Goal: Transaction & Acquisition: Purchase product/service

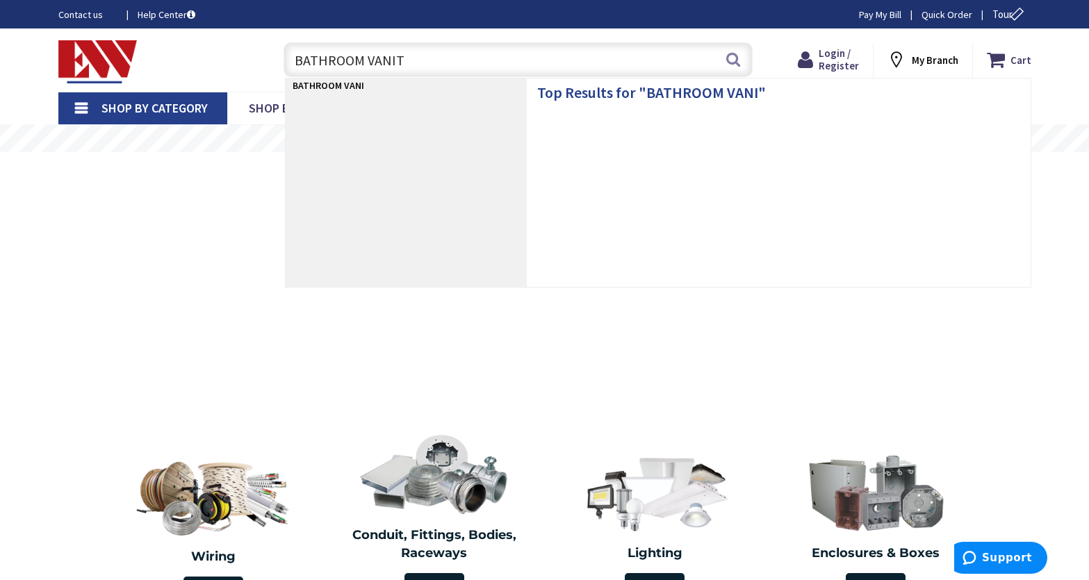
type input "BATHROOM VANITY"
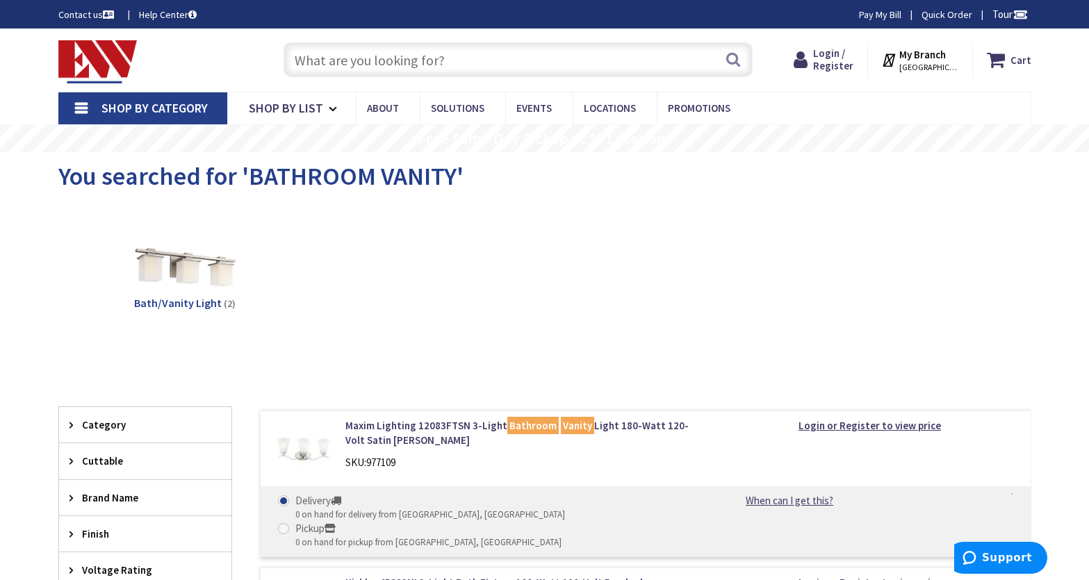
click at [352, 70] on input "text" at bounding box center [518, 59] width 469 height 35
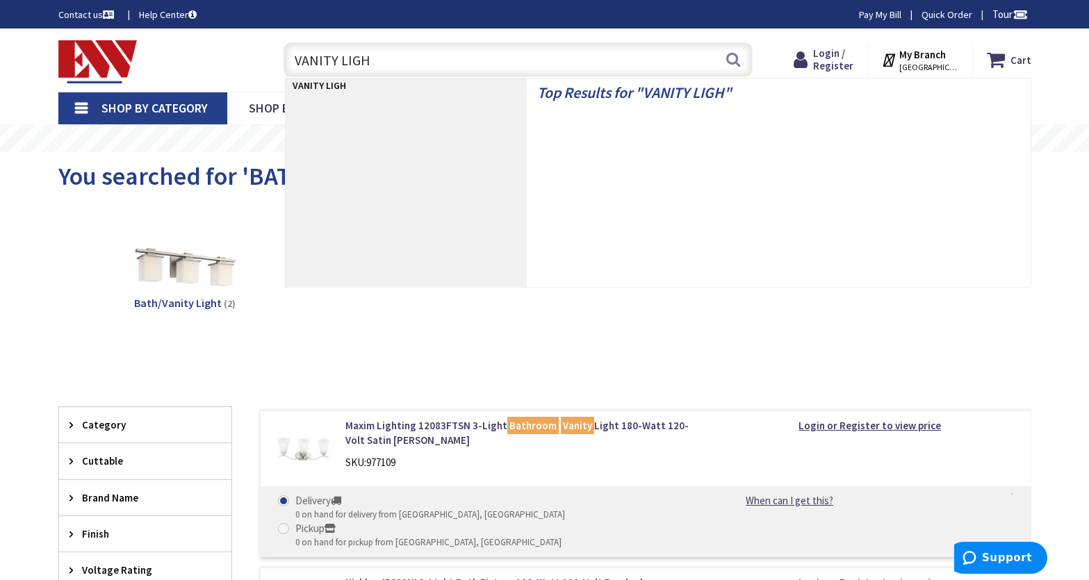
type input "VANITY LIGHT"
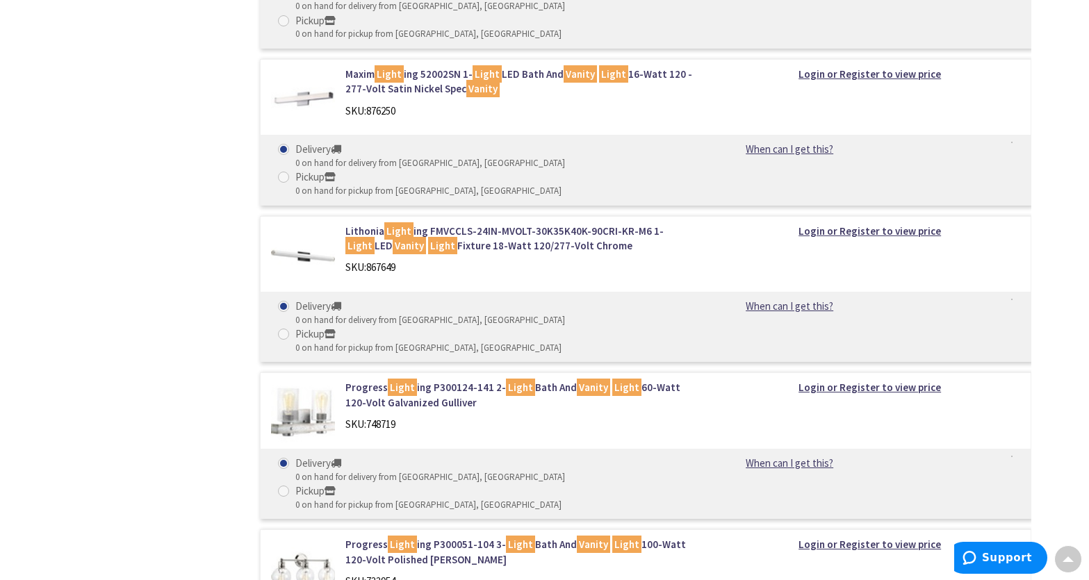
scroll to position [4378, 0]
